Goal: Find specific page/section: Find specific page/section

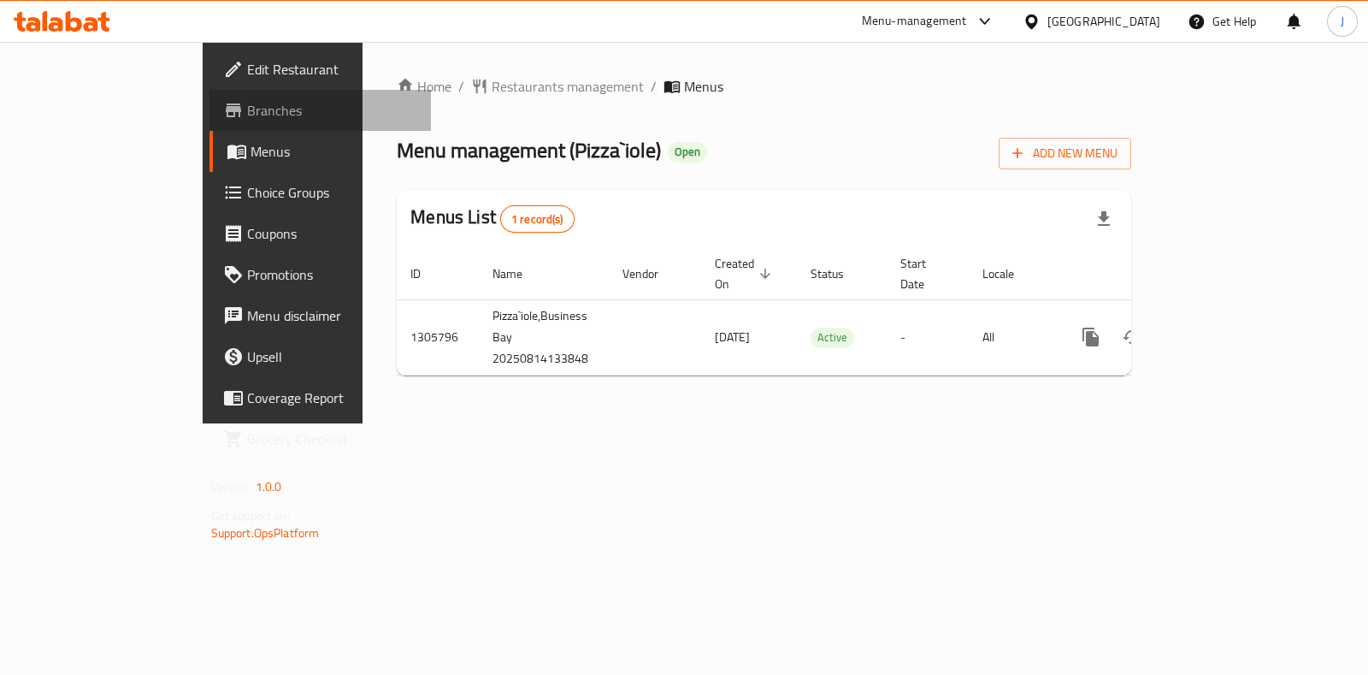
click at [247, 112] on span "Branches" at bounding box center [332, 110] width 170 height 21
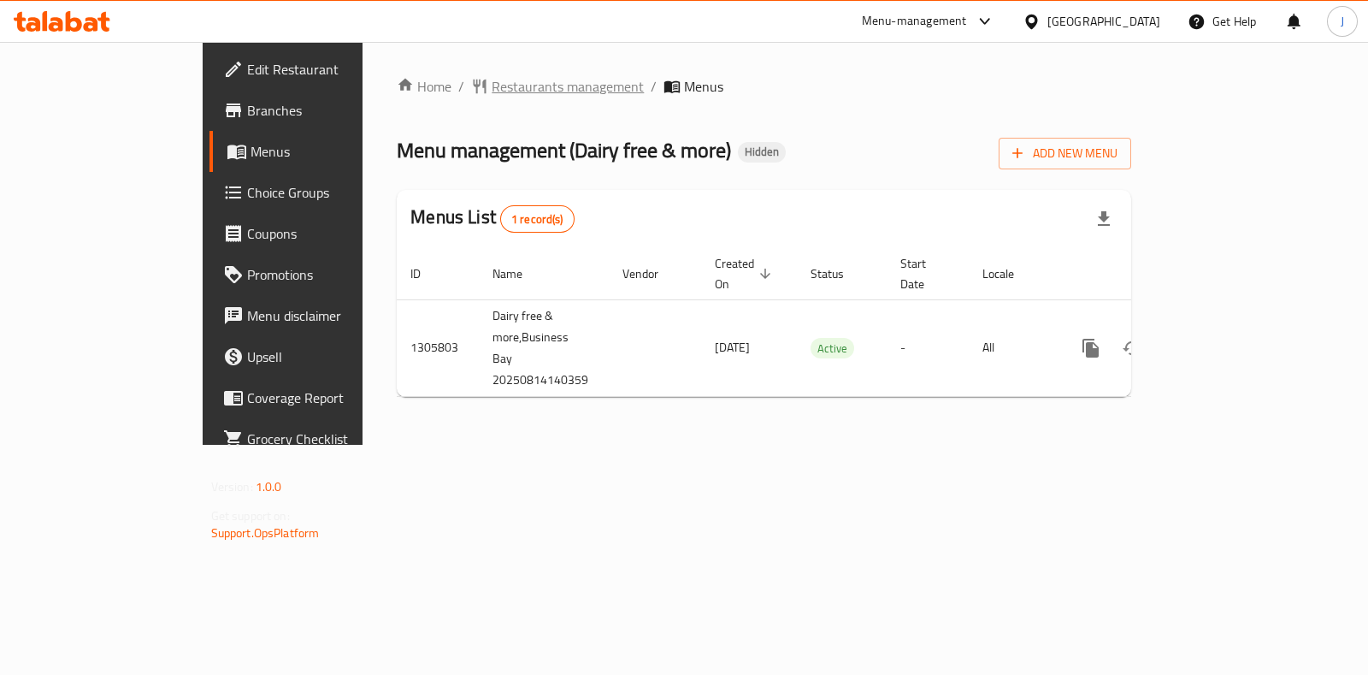
click at [492, 81] on span "Restaurants management" at bounding box center [568, 86] width 152 height 21
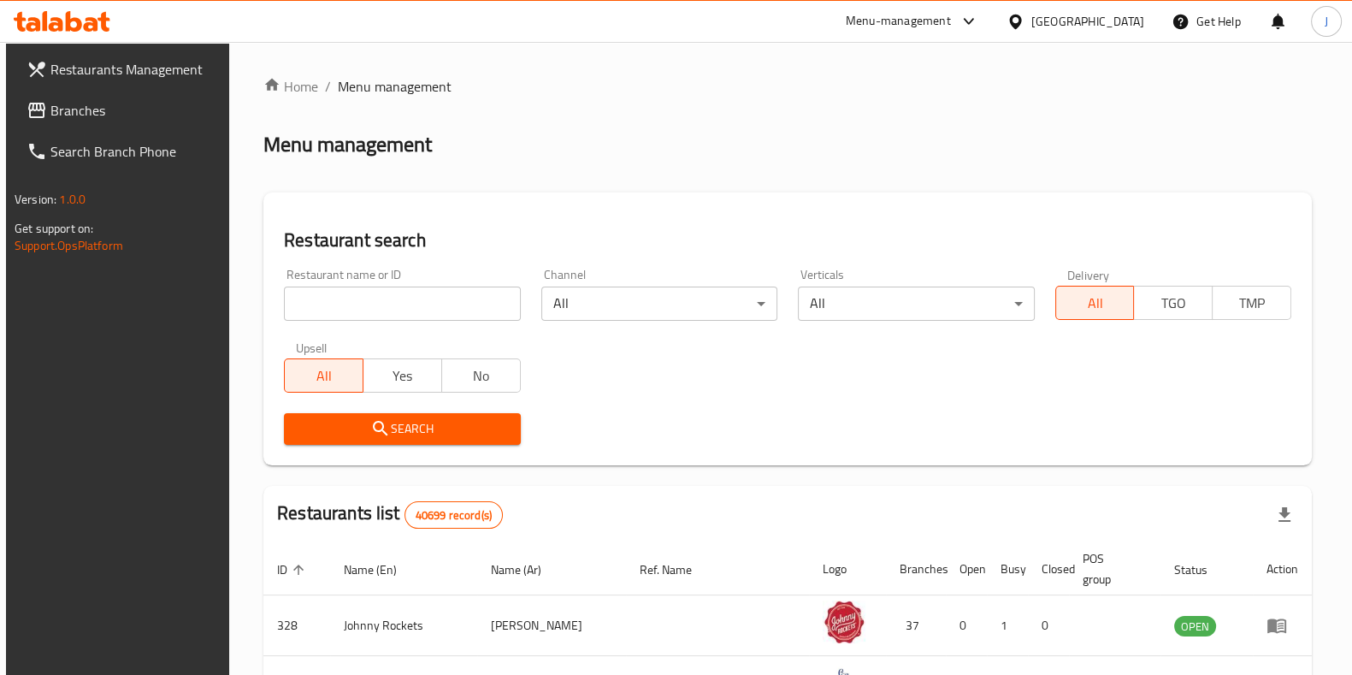
click at [60, 115] on span "Branches" at bounding box center [134, 110] width 168 height 21
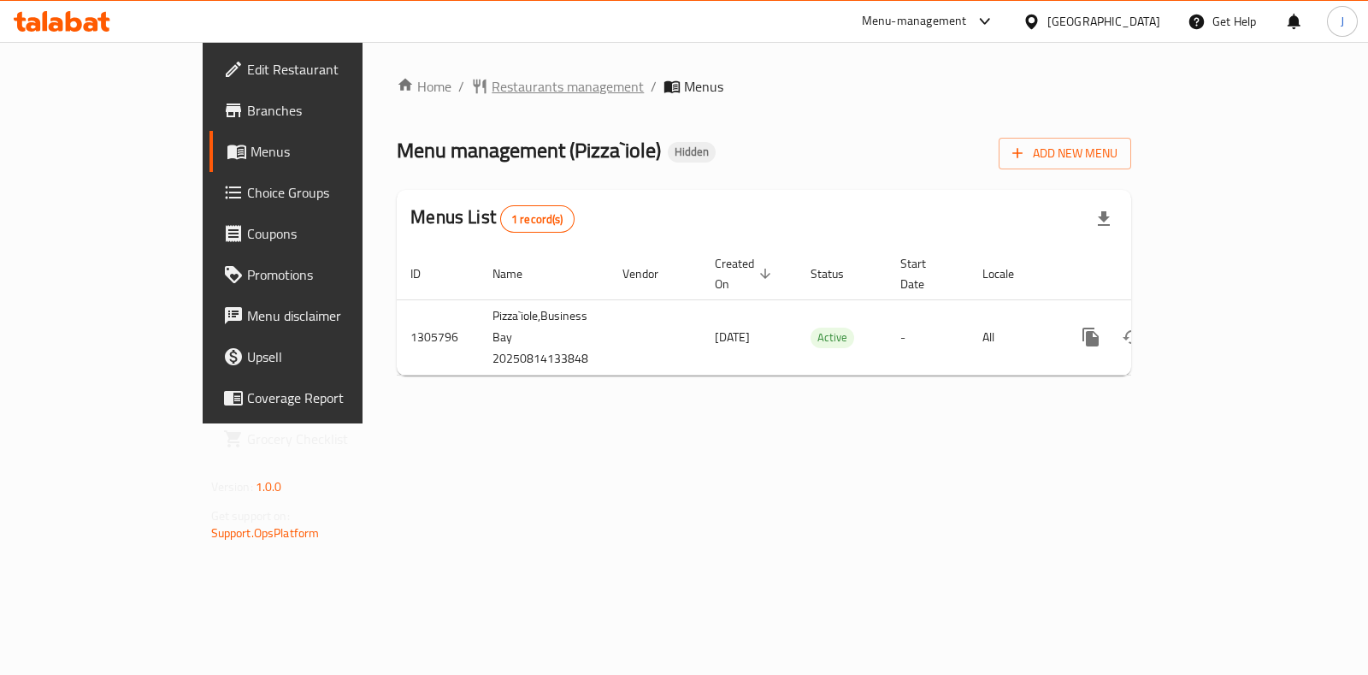
click at [492, 81] on span "Restaurants management" at bounding box center [568, 86] width 152 height 21
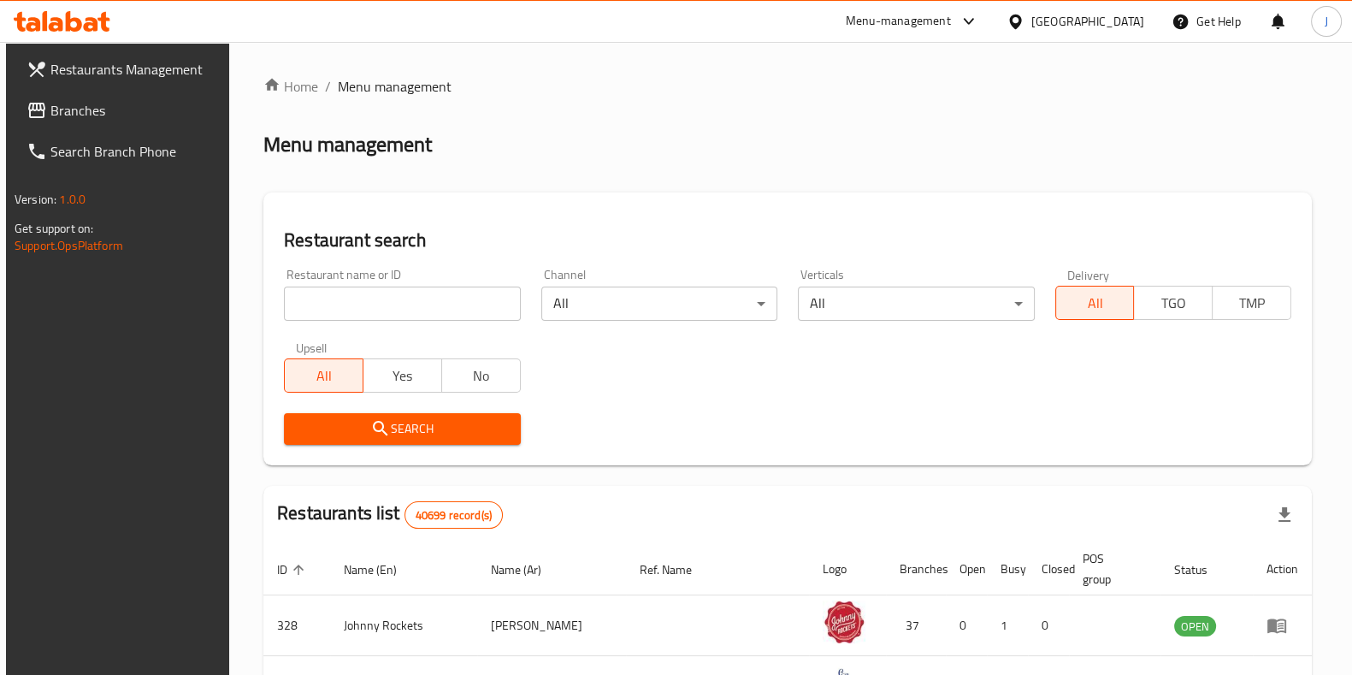
click at [77, 110] on span "Branches" at bounding box center [134, 110] width 168 height 21
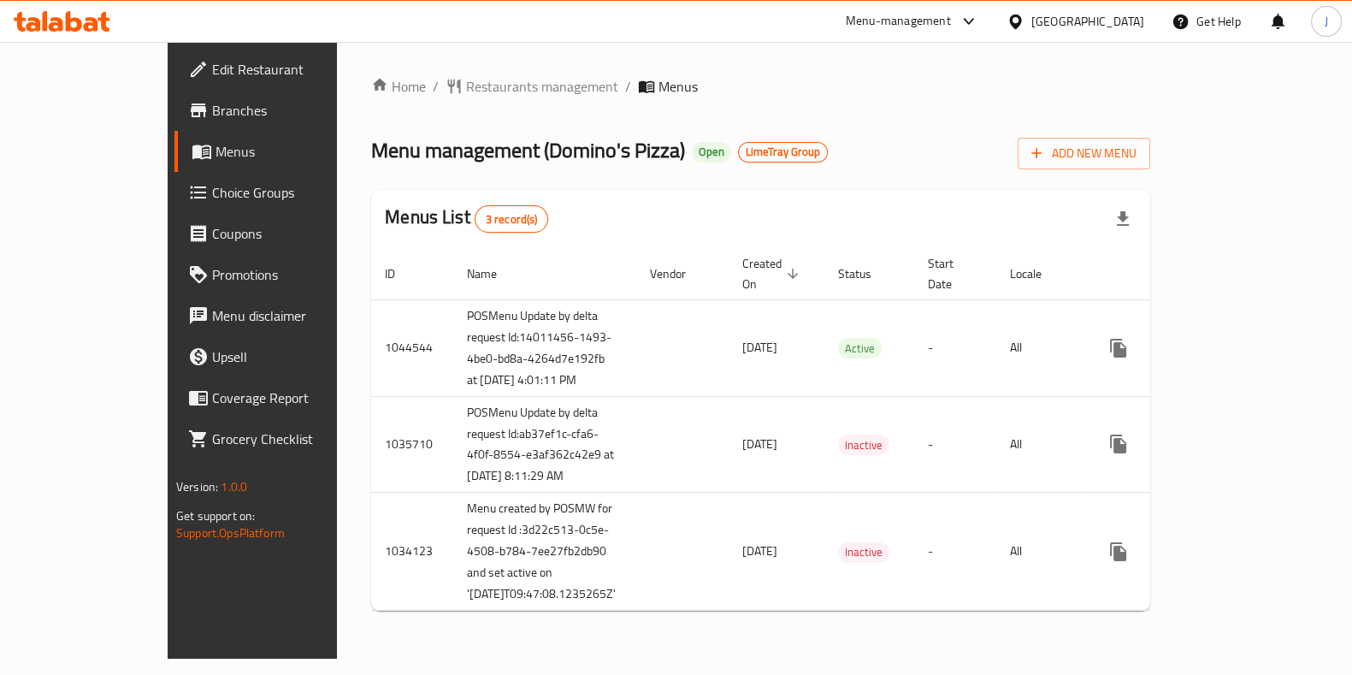
click at [212, 114] on span "Branches" at bounding box center [296, 110] width 168 height 21
